Goal: Information Seeking & Learning: Learn about a topic

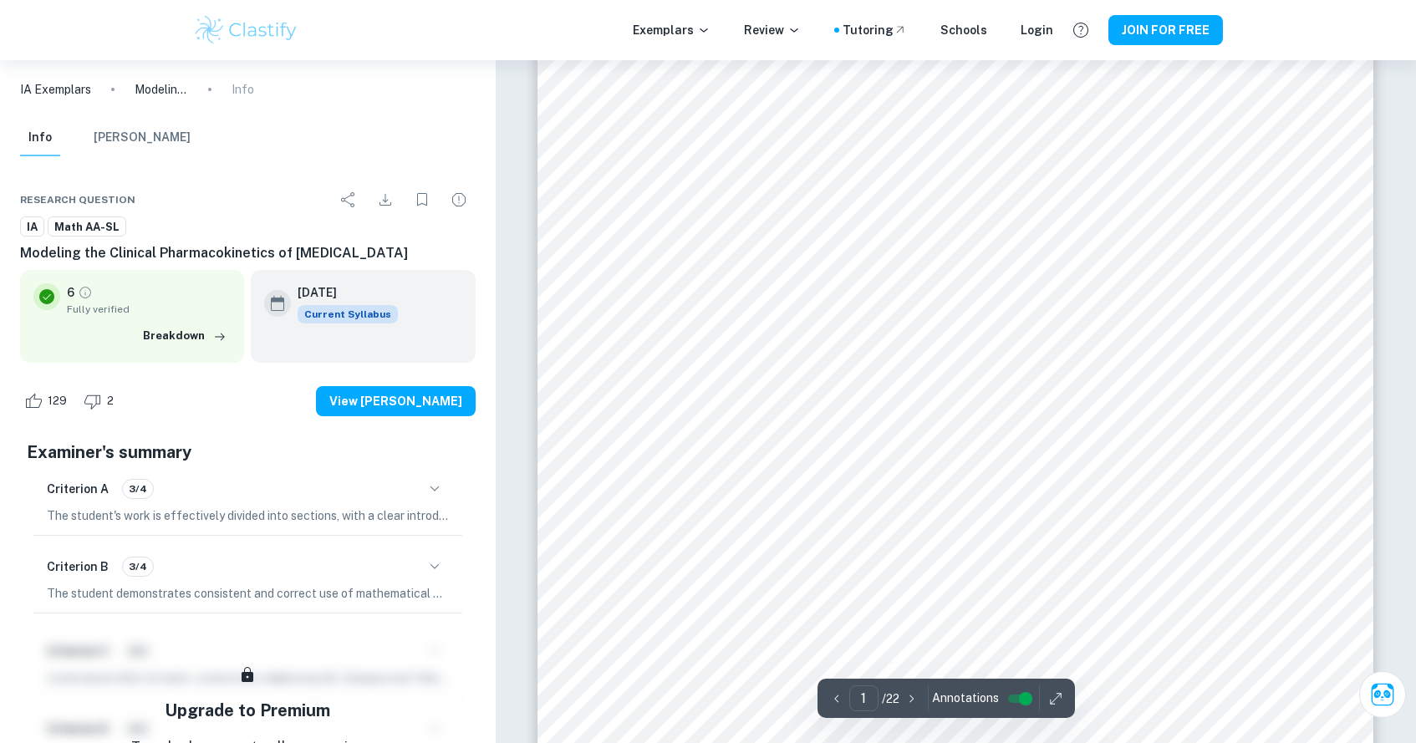
scroll to position [376, 0]
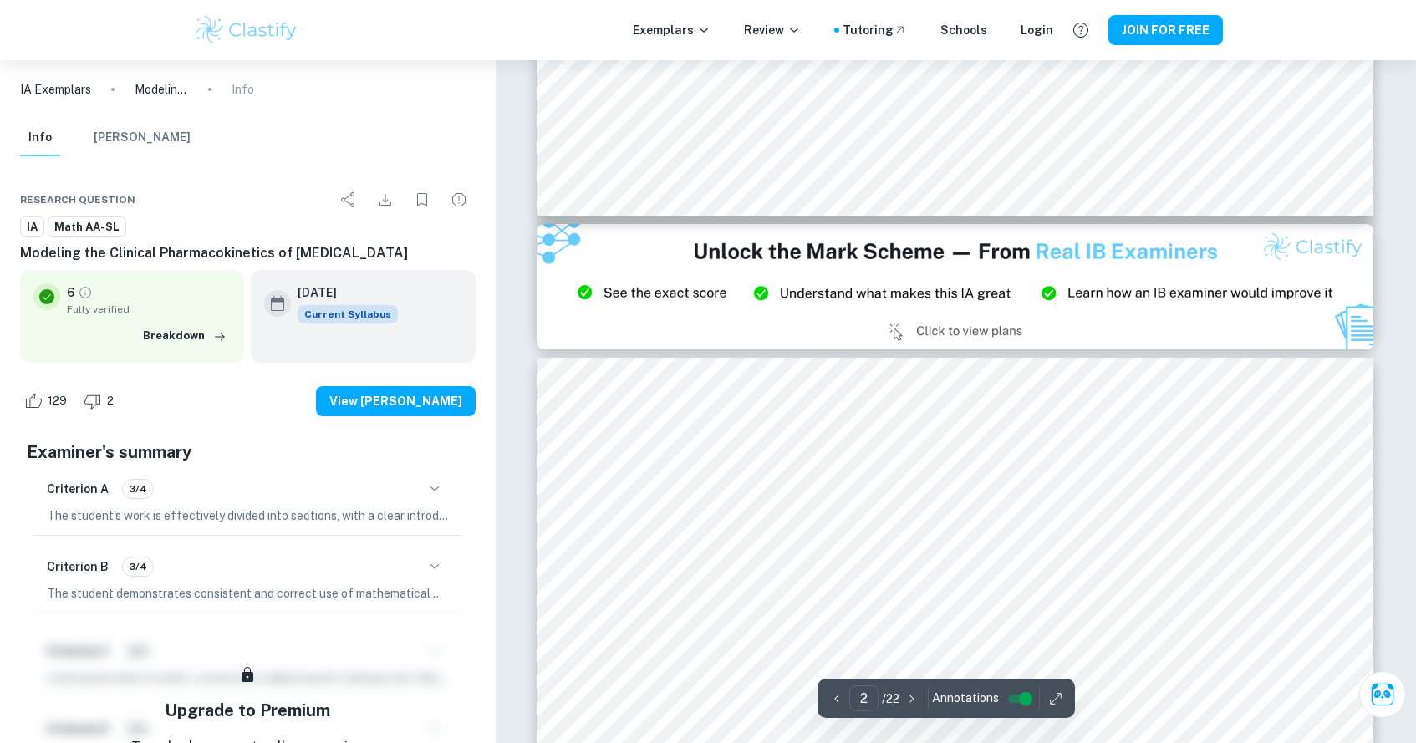
type input "3"
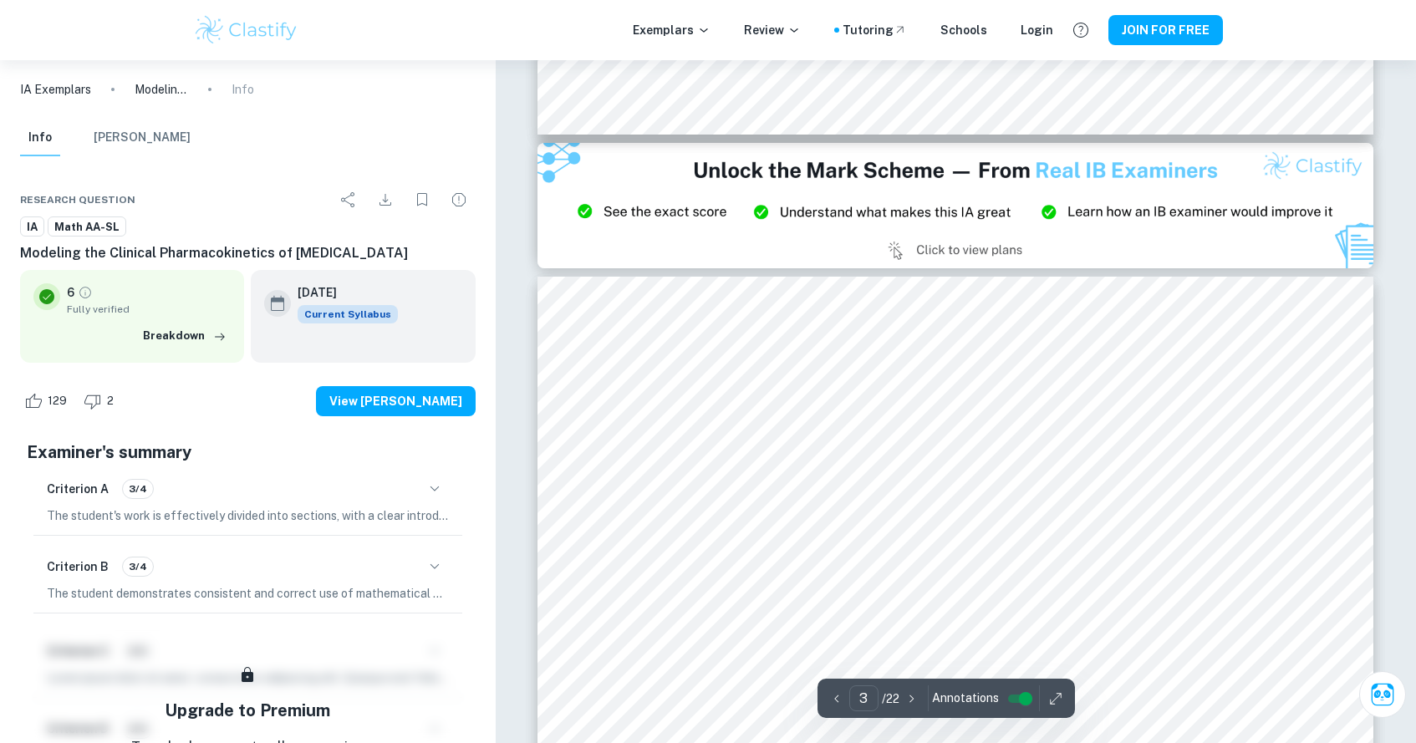
scroll to position [2250, 0]
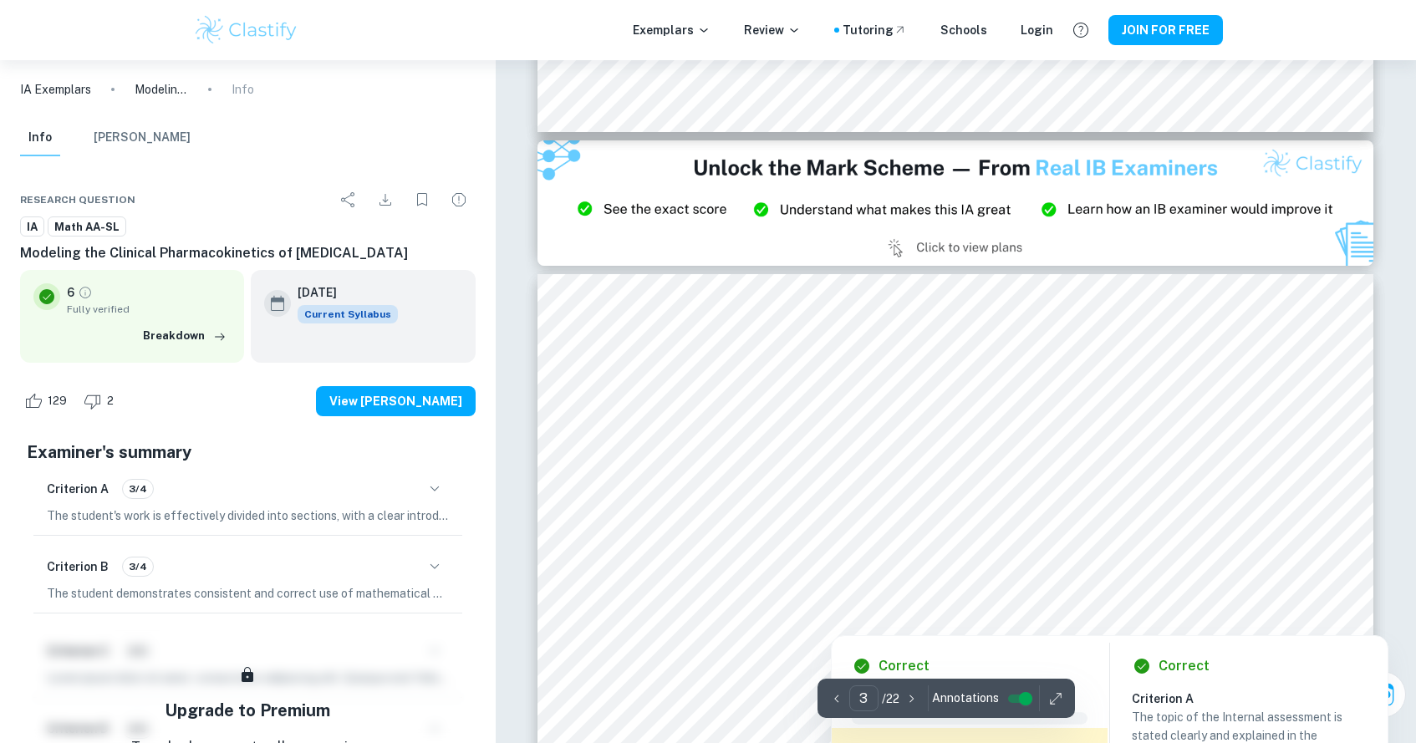
click at [1129, 458] on div at bounding box center [955, 451] width 638 height 54
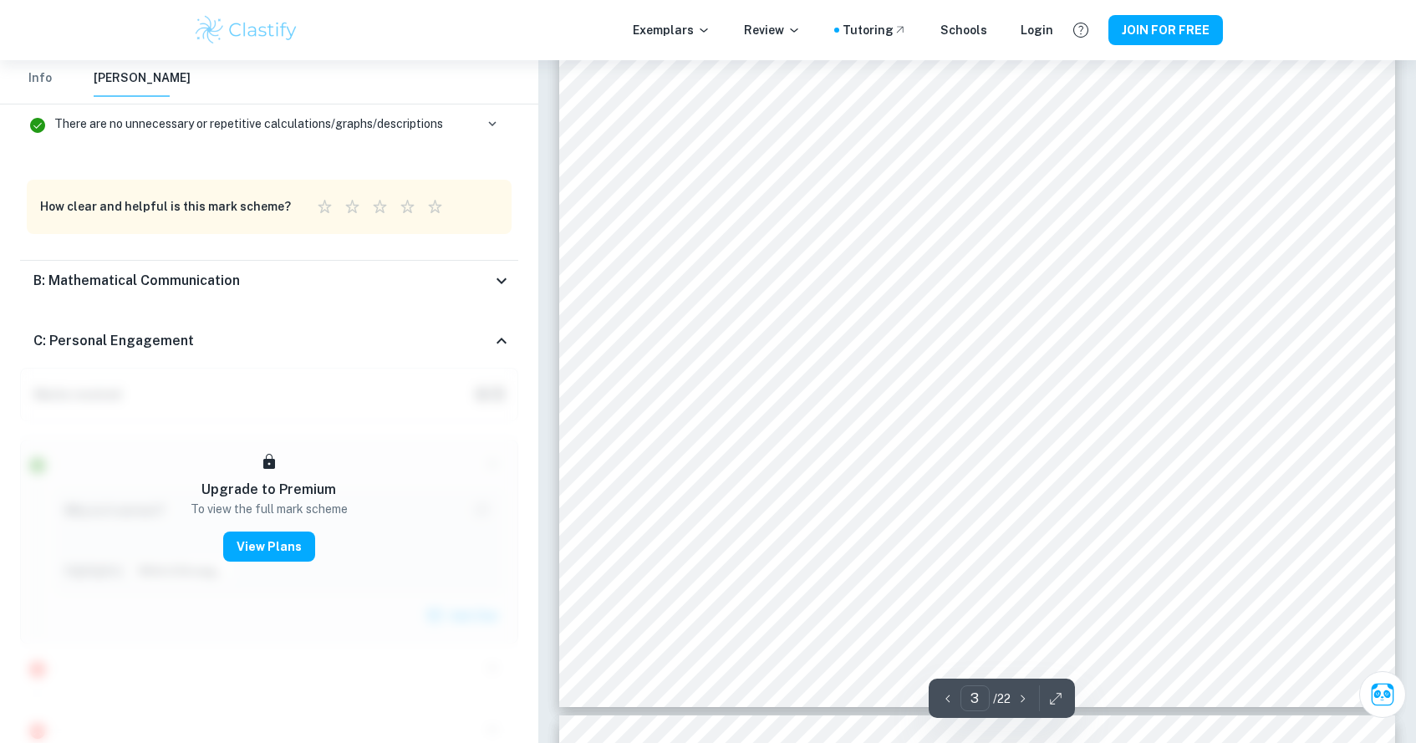
scroll to position [2906, 0]
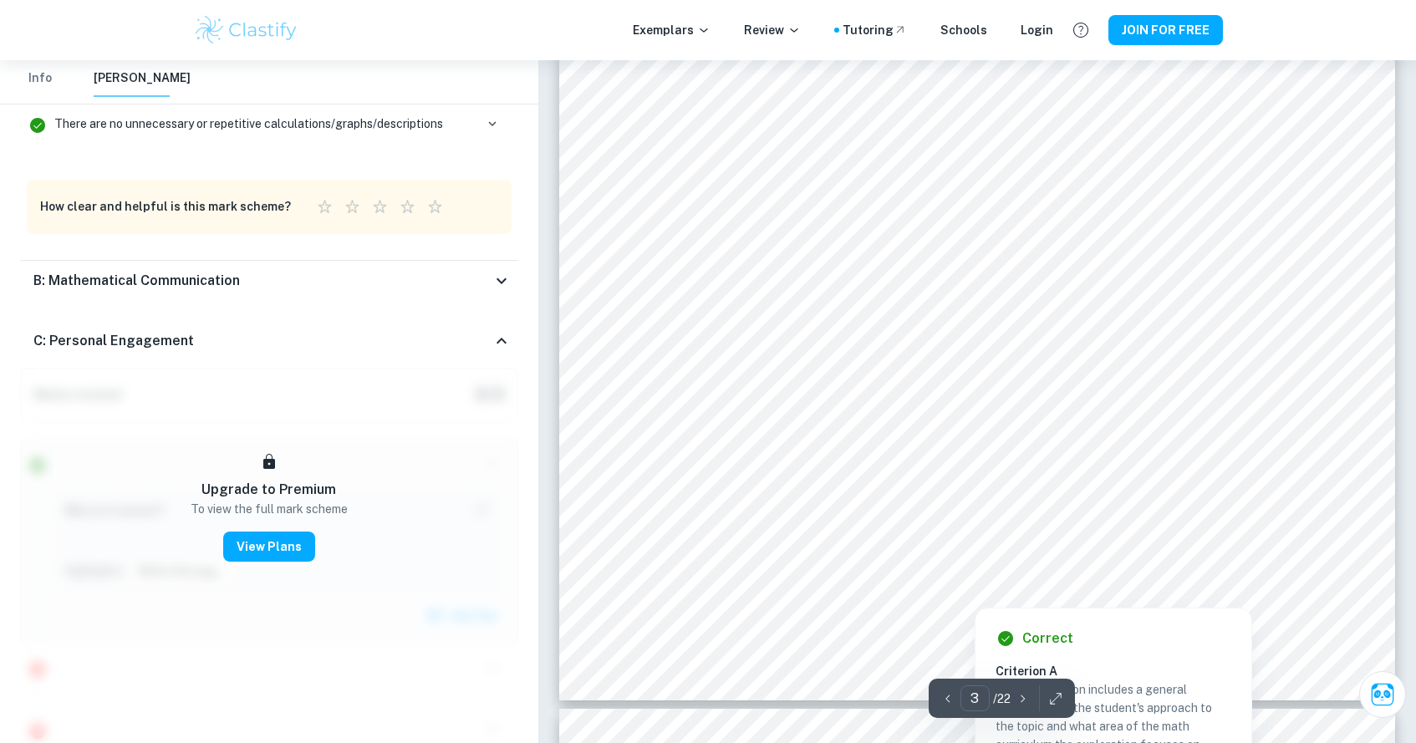
click at [667, 510] on div at bounding box center [976, 525] width 639 height 54
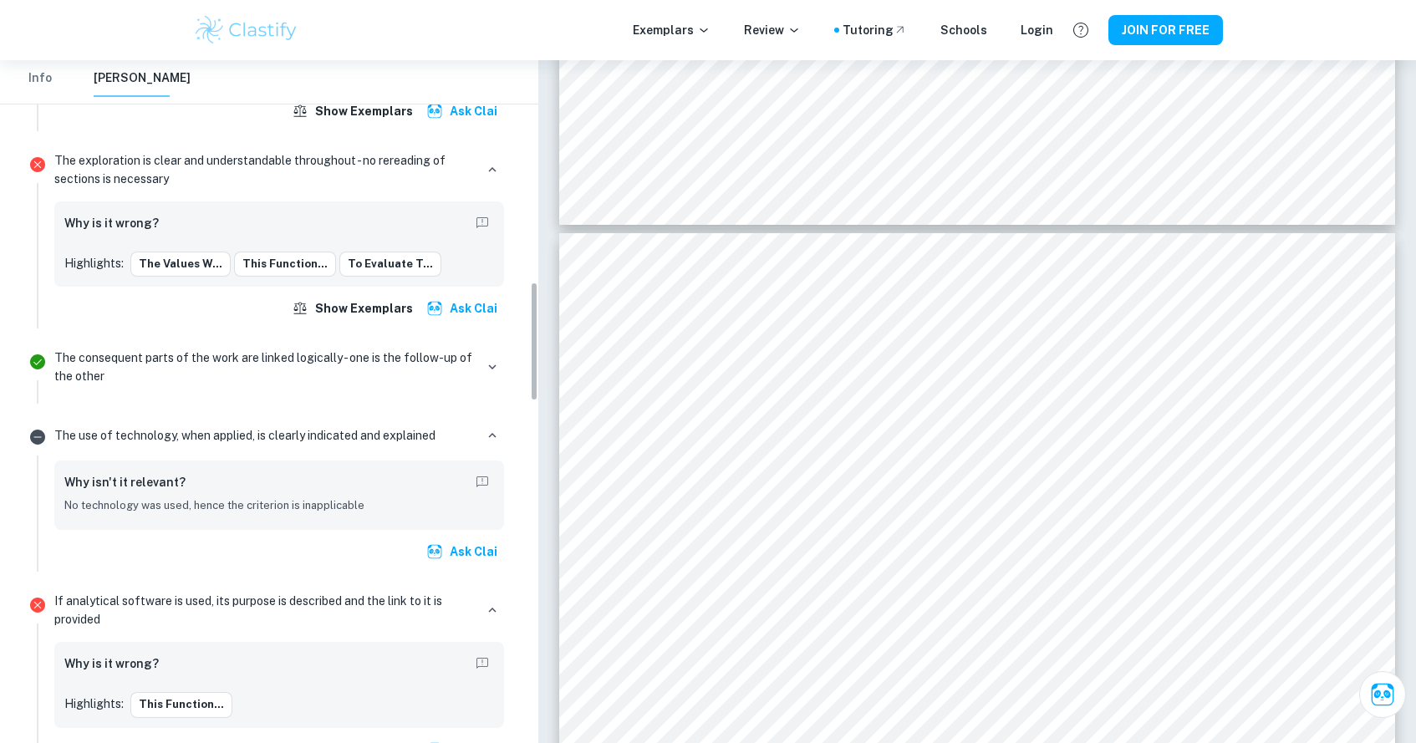
scroll to position [1266, 0]
click at [917, 395] on div at bounding box center [804, 396] width 295 height 57
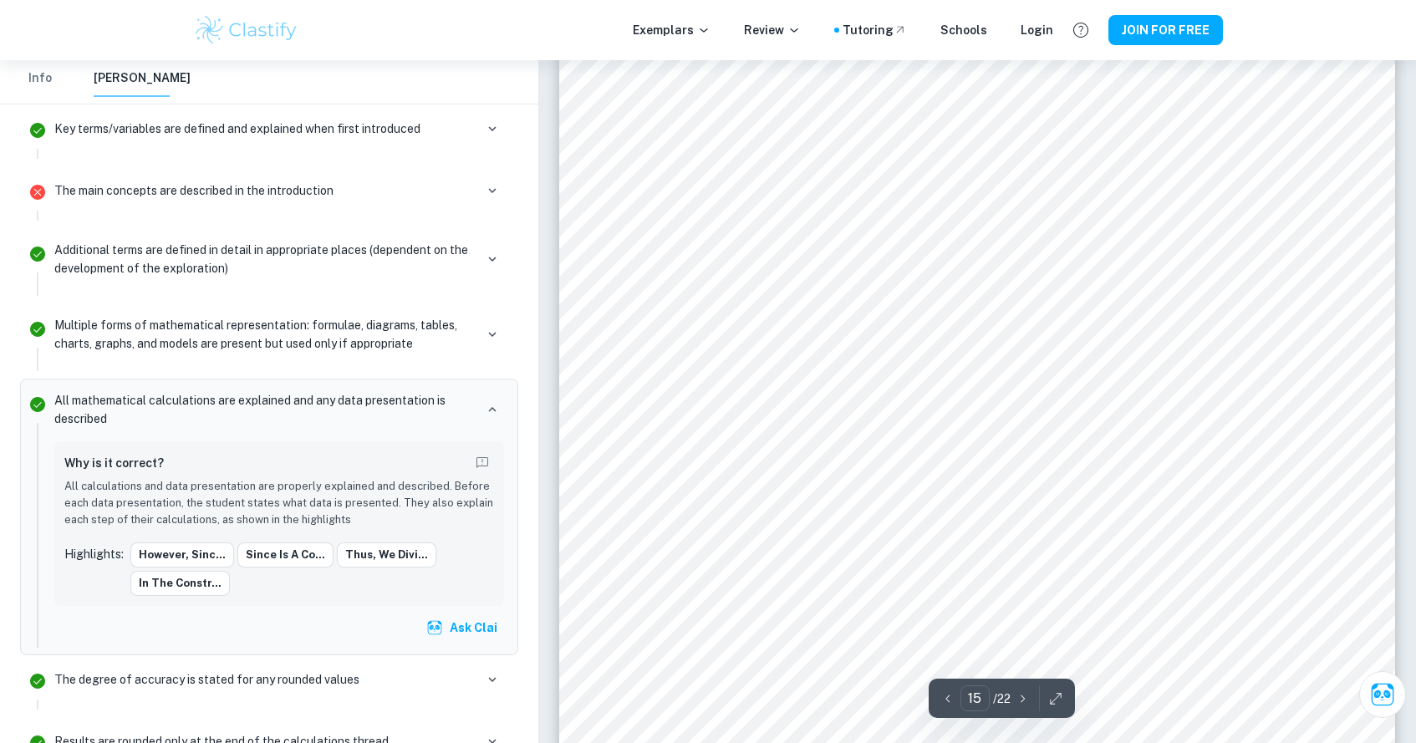
scroll to position [16128, 0]
click at [433, 190] on div "The main concepts are described in the introduction" at bounding box center [279, 190] width 450 height 23
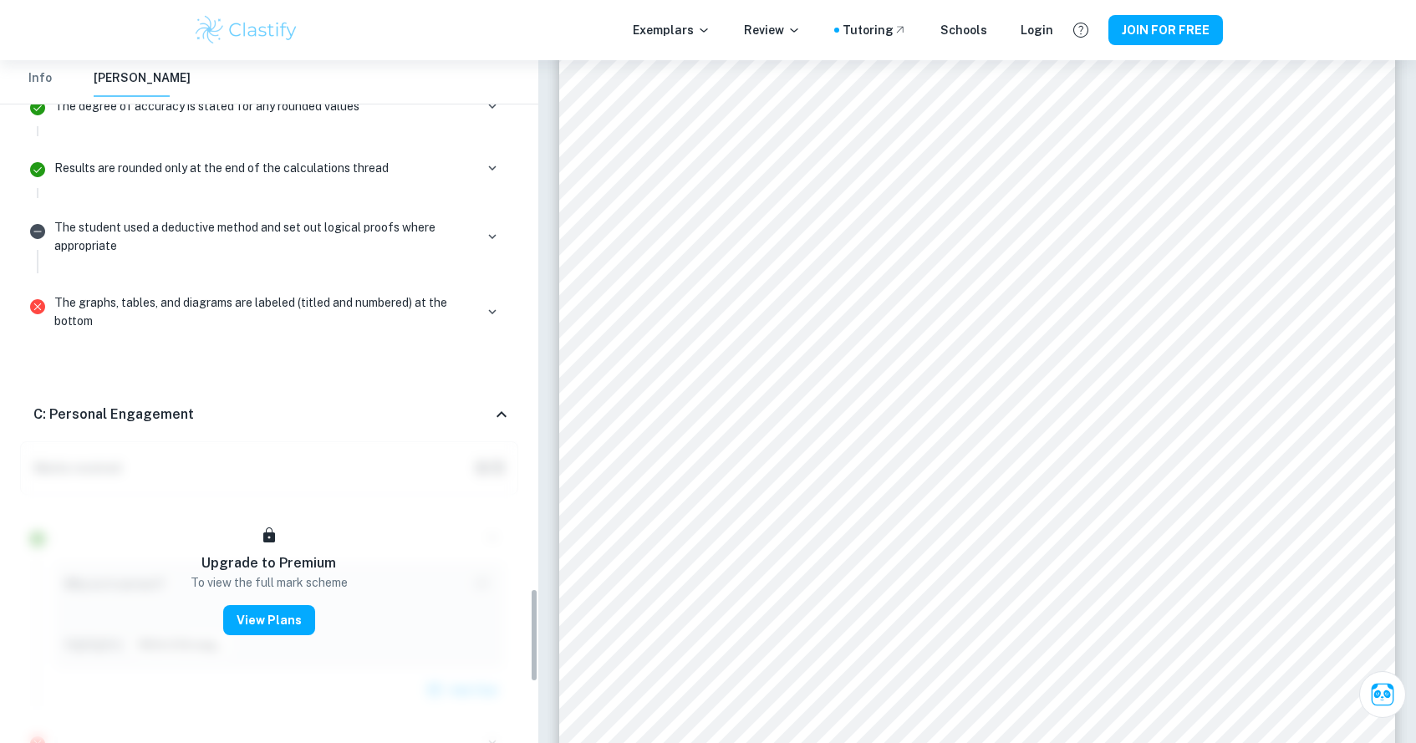
scroll to position [3852, 0]
click at [499, 229] on icon "button" at bounding box center [492, 235] width 15 height 15
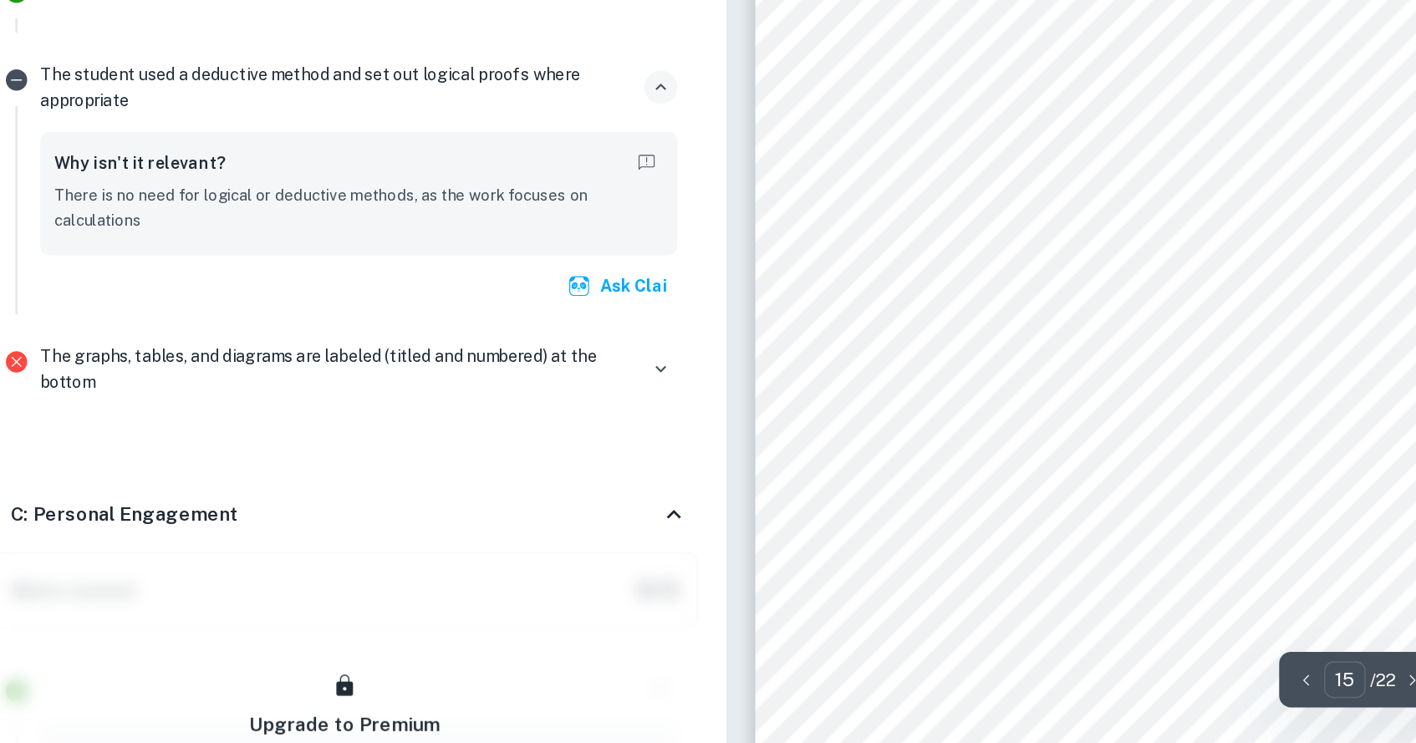
scroll to position [16008, 0]
click at [485, 272] on icon "button" at bounding box center [492, 279] width 15 height 15
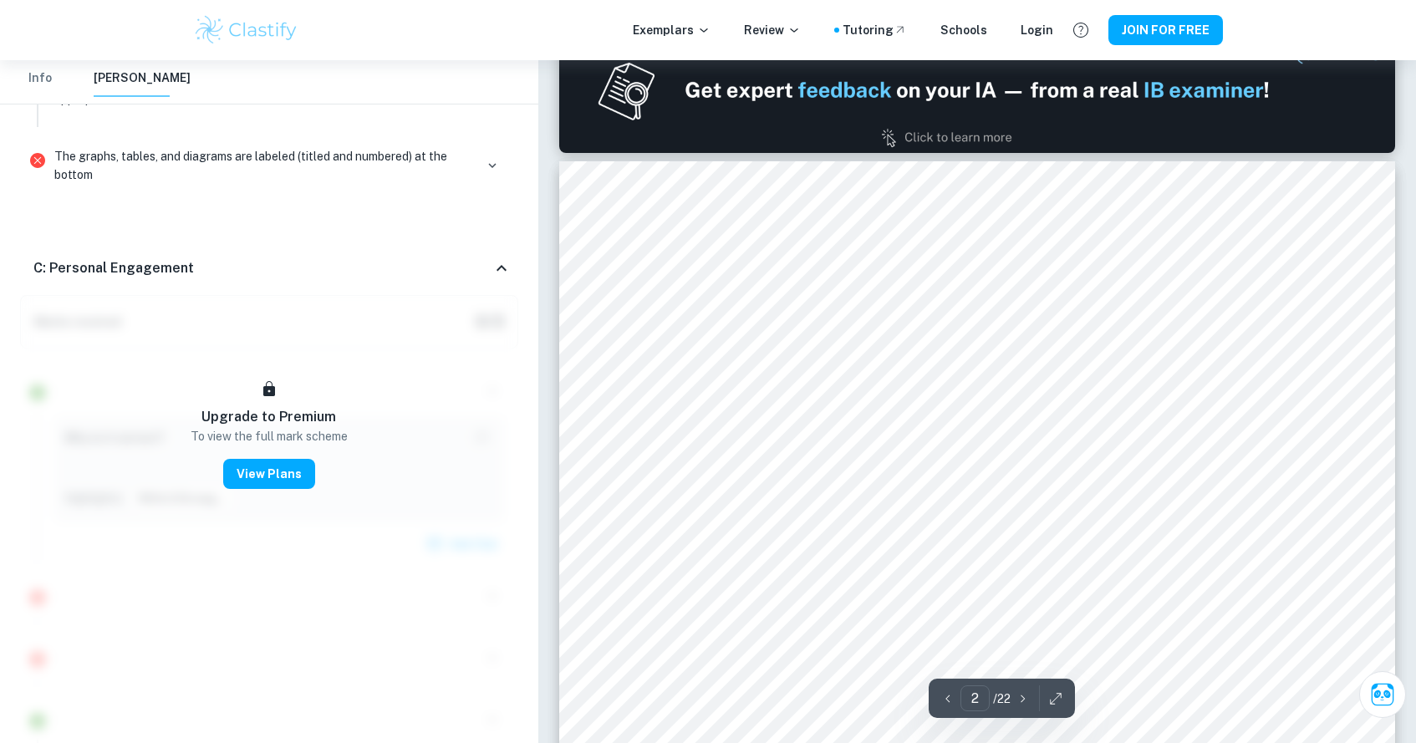
scroll to position [1240, 0]
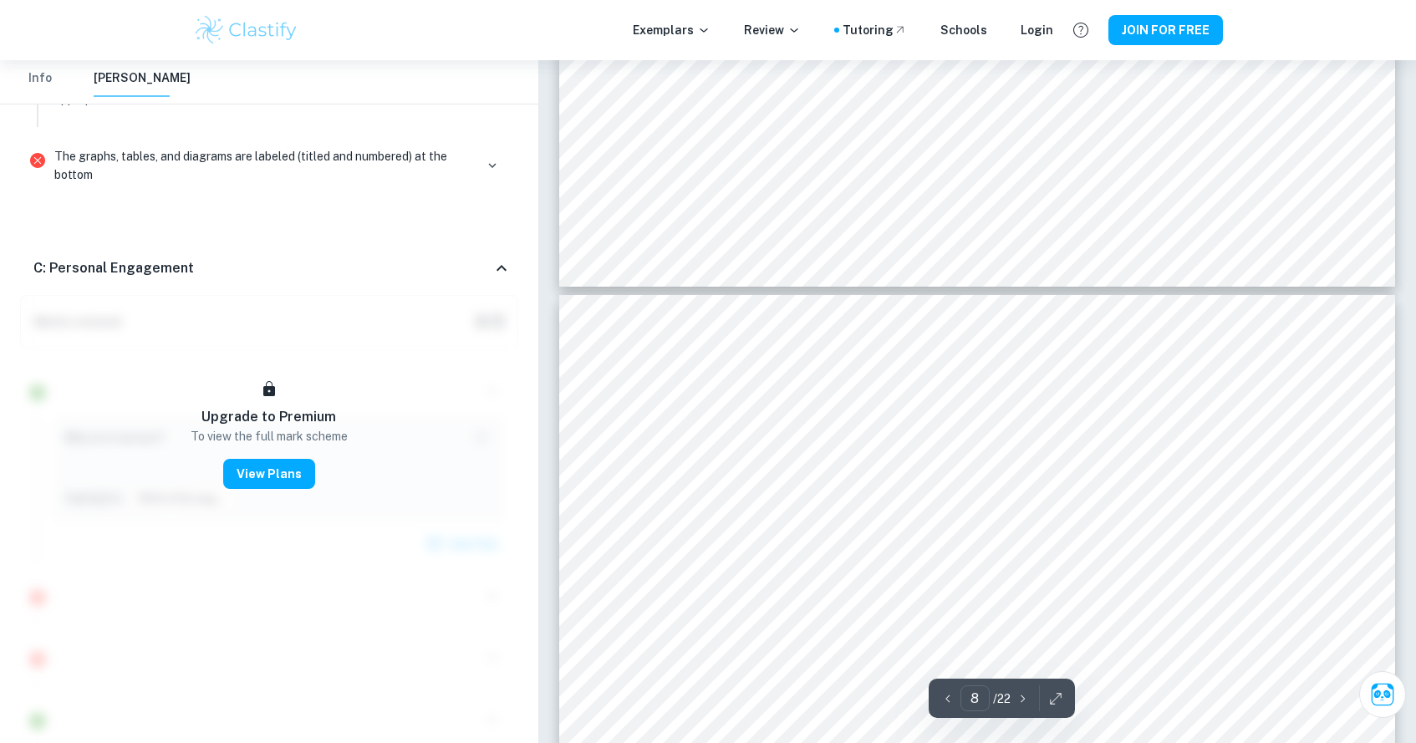
type input "7"
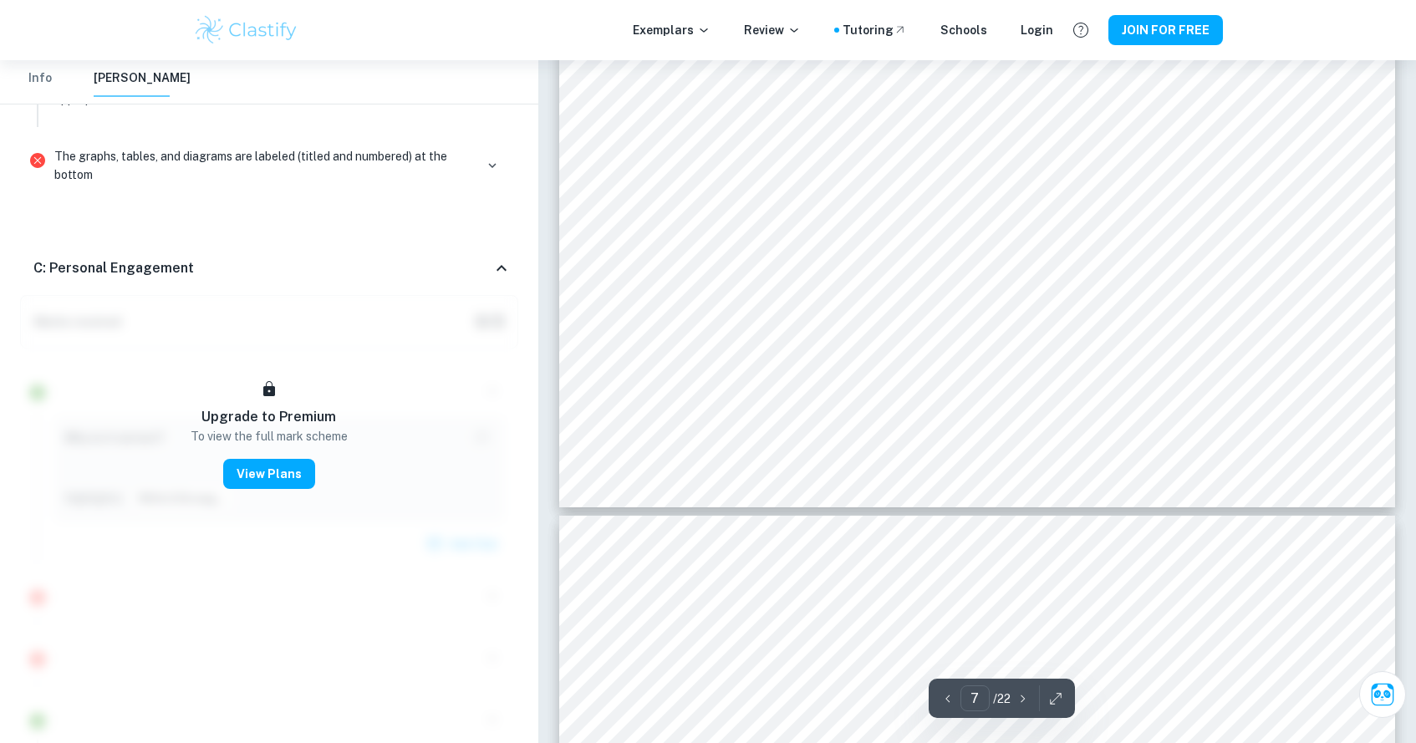
scroll to position [7487, 0]
